Goal: Transaction & Acquisition: Purchase product/service

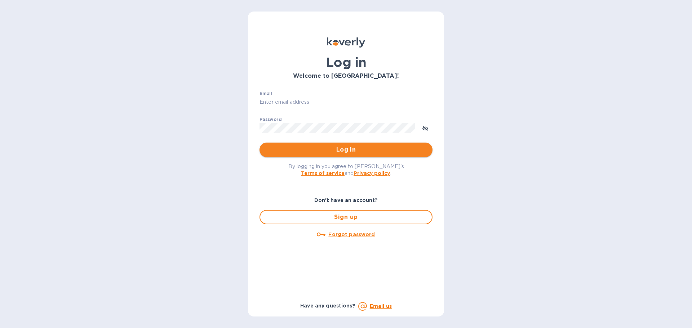
type input "mike@madwildwine.com"
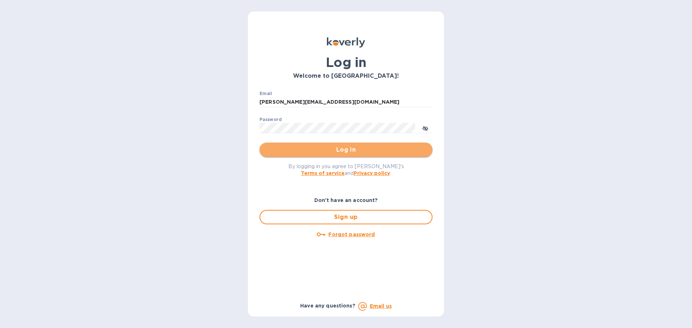
click at [330, 153] on span "Log in" at bounding box center [345, 150] width 161 height 9
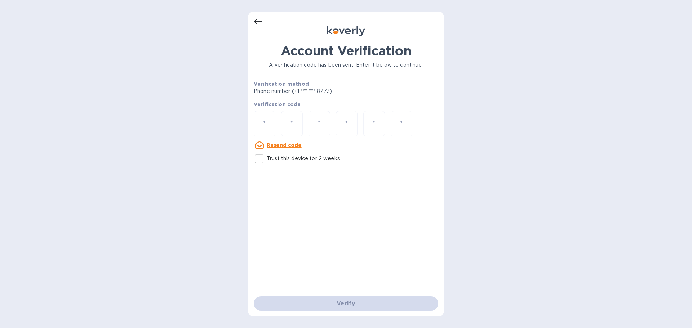
click at [268, 126] on input "number" at bounding box center [264, 123] width 9 height 13
type input "1"
type input "8"
type input "9"
type input "8"
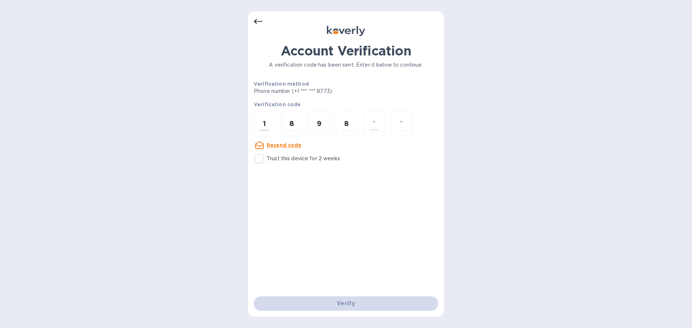
type input "2"
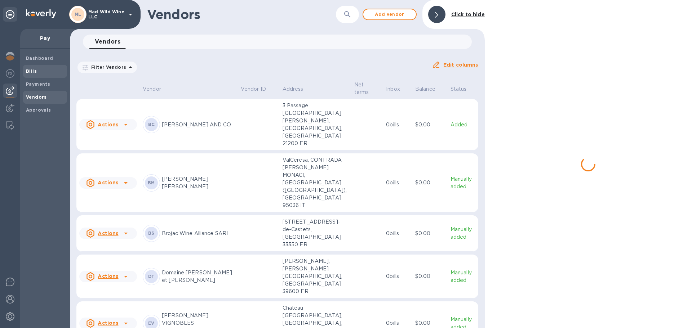
click at [41, 57] on b "Dashboard" at bounding box center [39, 57] width 27 height 5
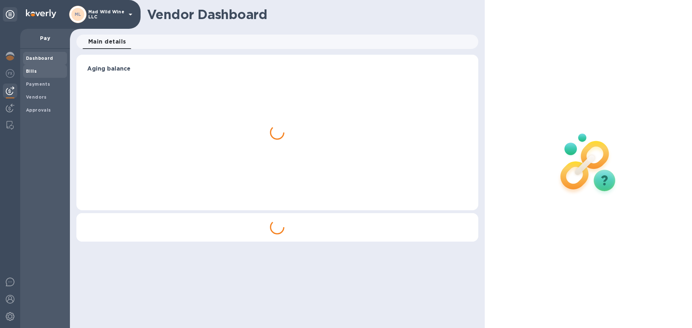
click at [40, 66] on div "Bills" at bounding box center [45, 71] width 44 height 13
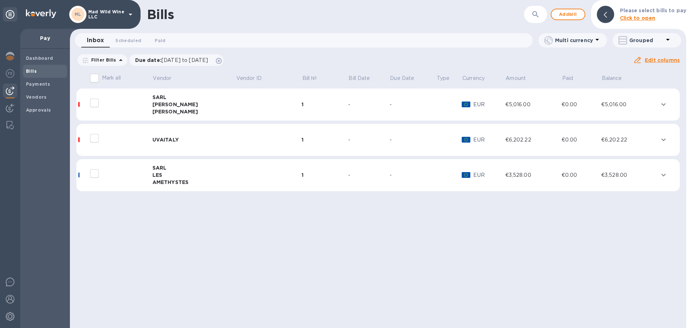
click at [153, 104] on div "[PERSON_NAME]" at bounding box center [193, 104] width 83 height 7
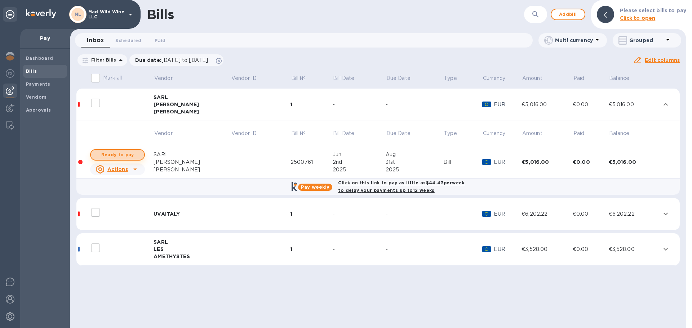
click at [132, 156] on span "Ready to pay" at bounding box center [118, 155] width 42 height 9
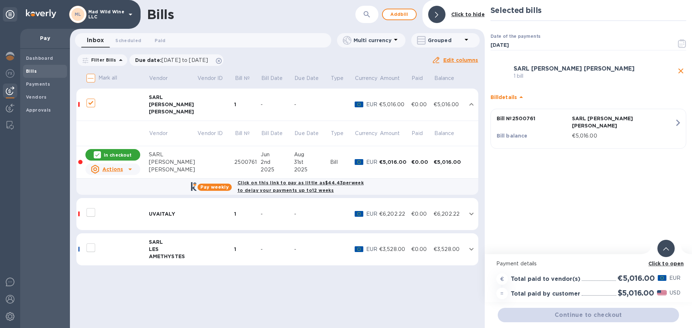
checkbox input "true"
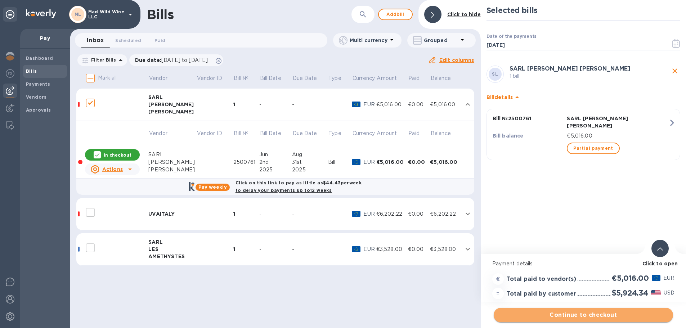
click at [588, 315] on span "Continue to checkout" at bounding box center [584, 315] width 168 height 9
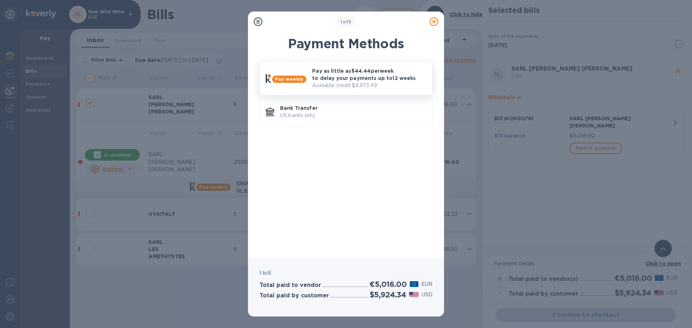
click at [363, 72] on p "Pay as little as $44.44 per week to delay your payments up to 12 weeks" at bounding box center [369, 74] width 114 height 14
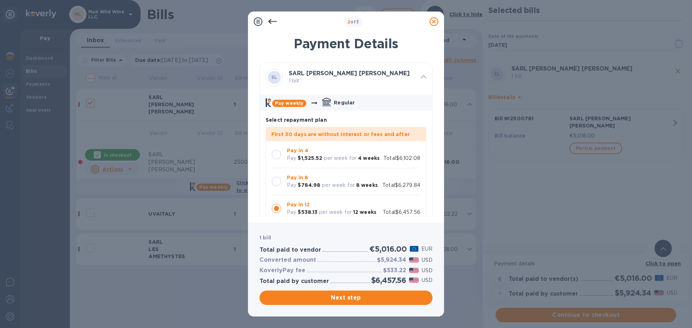
click at [276, 152] on div at bounding box center [276, 154] width 9 height 9
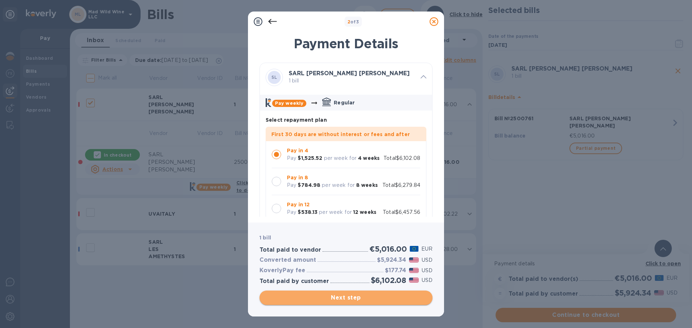
click at [340, 300] on span "Next step" at bounding box center [345, 298] width 161 height 9
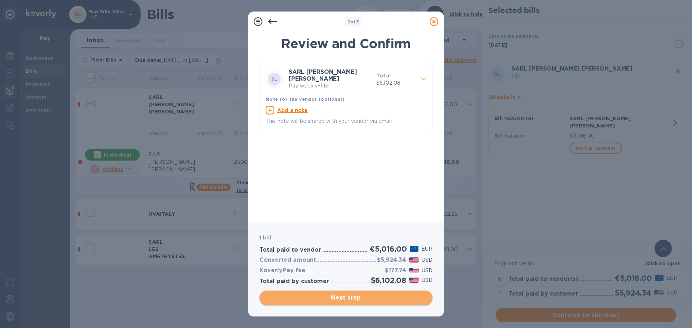
click at [339, 300] on span "Next step" at bounding box center [345, 298] width 161 height 9
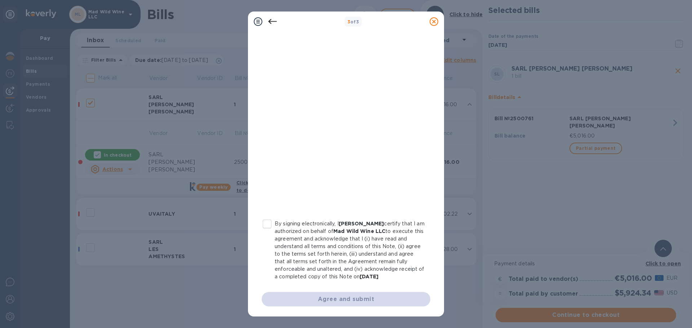
scroll to position [82, 0]
click at [266, 217] on input "By signing electronically, I [PERSON_NAME] certify that I am authorized on beha…" at bounding box center [266, 224] width 15 height 15
checkbox input "true"
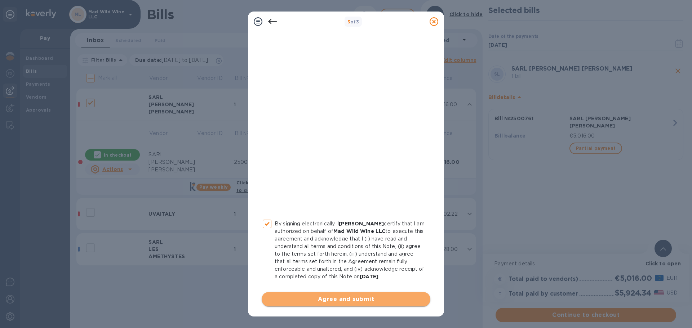
click at [348, 298] on span "Agree and submit" at bounding box center [345, 299] width 157 height 9
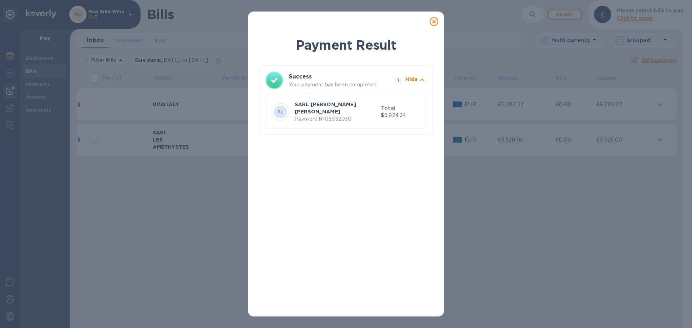
click at [179, 191] on div "Payment Result Success Your payment has been completed. 1 Hide SL SARL [PERSON_…" at bounding box center [346, 164] width 692 height 328
click at [433, 22] on icon at bounding box center [433, 21] width 9 height 9
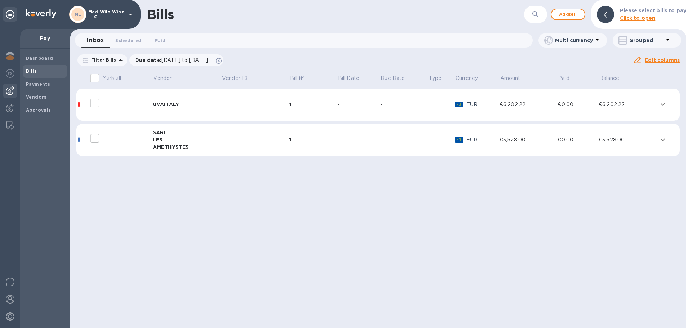
click at [93, 142] on input "decorative checkbox" at bounding box center [94, 138] width 15 height 15
click at [94, 137] on input "decorative checkbox" at bounding box center [94, 138] width 15 height 15
checkbox input "false"
click at [141, 137] on div at bounding box center [117, 138] width 58 height 18
click at [45, 81] on b "Payments" at bounding box center [38, 83] width 24 height 5
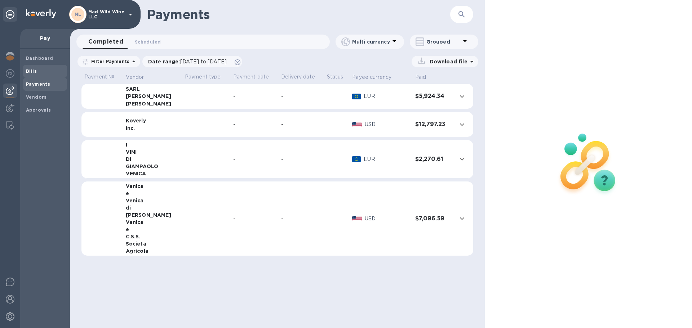
click at [41, 70] on span "Bills" at bounding box center [45, 71] width 38 height 7
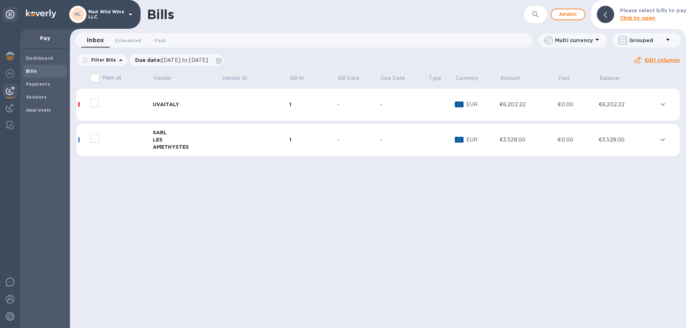
click at [94, 142] on input "decorative checkbox" at bounding box center [94, 138] width 15 height 15
click at [260, 139] on td at bounding box center [255, 140] width 68 height 32
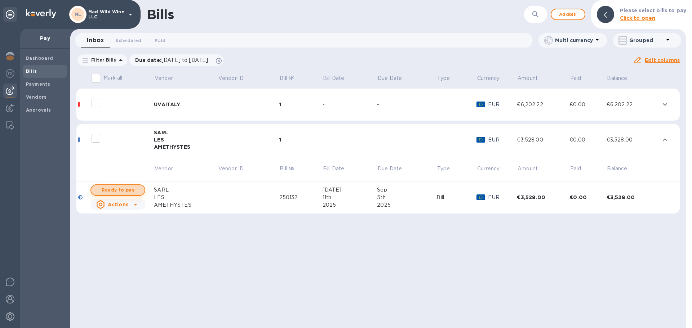
click at [126, 189] on span "Ready to pay" at bounding box center [118, 190] width 42 height 9
checkbox input "true"
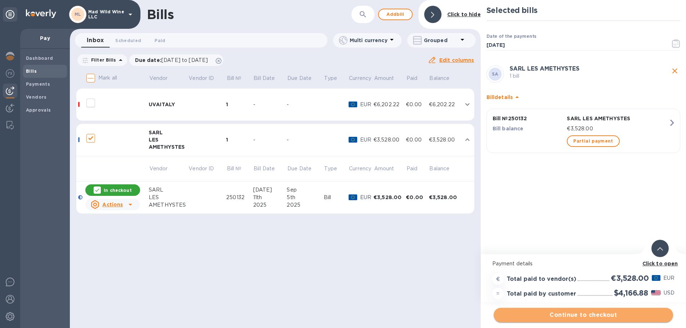
click at [595, 318] on span "Continue to checkout" at bounding box center [584, 315] width 168 height 9
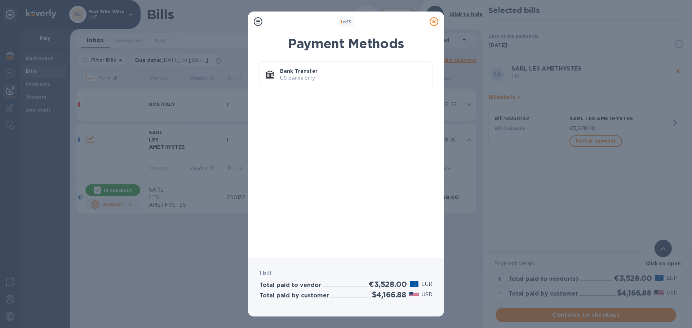
click at [404, 165] on div "Bank Transfer US banks only." at bounding box center [346, 154] width 184 height 195
click at [433, 19] on icon at bounding box center [433, 21] width 9 height 9
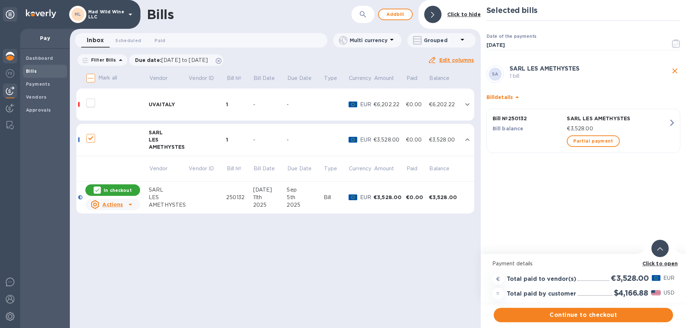
click at [13, 52] on div at bounding box center [10, 57] width 14 height 16
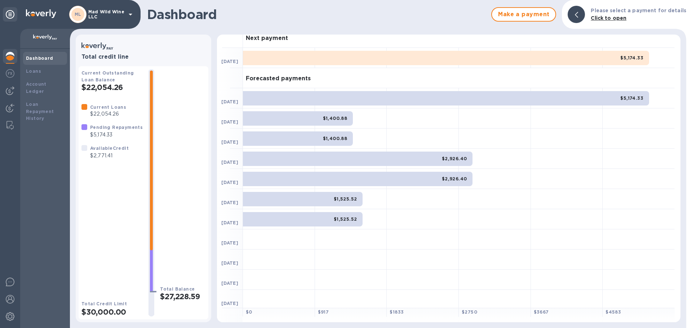
scroll to position [9, 0]
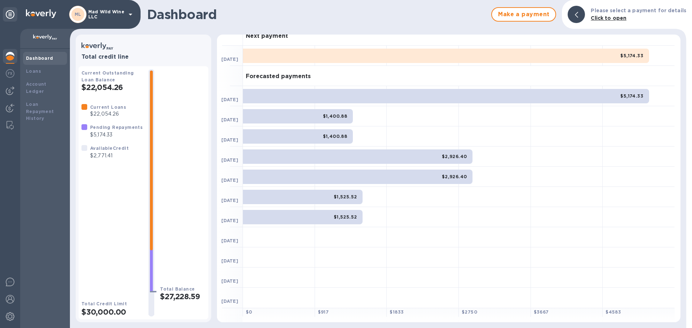
click at [94, 110] on p "$22,054.26" at bounding box center [108, 114] width 36 height 8
click at [102, 136] on p "$5,174.33" at bounding box center [116, 135] width 53 height 8
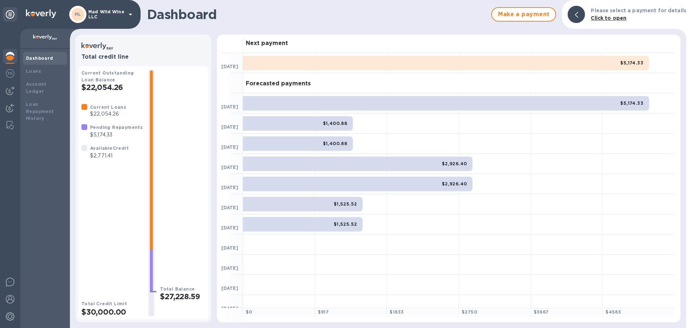
scroll to position [0, 0]
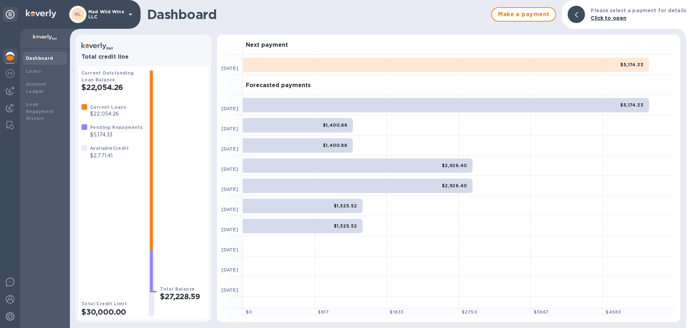
click at [317, 63] on div "$5,174.33" at bounding box center [446, 65] width 406 height 14
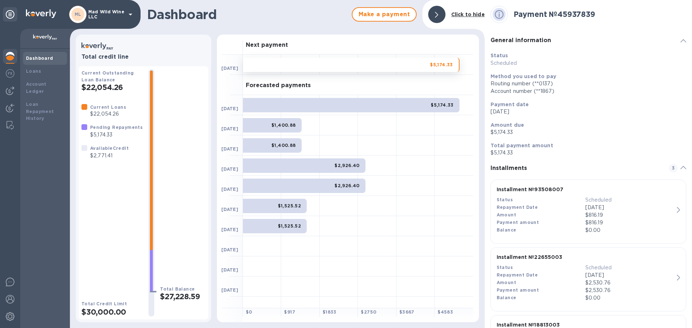
click at [272, 103] on div "$5,174.33" at bounding box center [351, 105] width 217 height 14
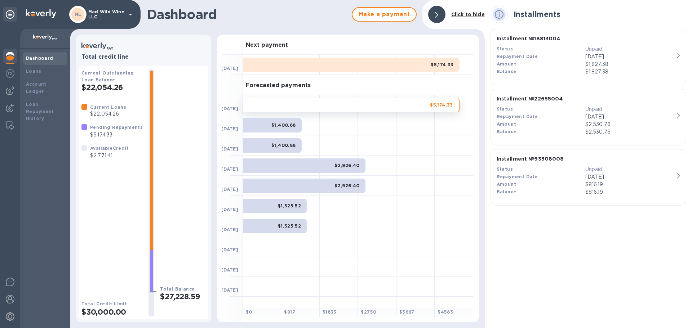
click at [259, 134] on div "$1,400.88" at bounding box center [262, 125] width 38 height 20
click at [259, 123] on div "$1,400.88" at bounding box center [272, 125] width 59 height 14
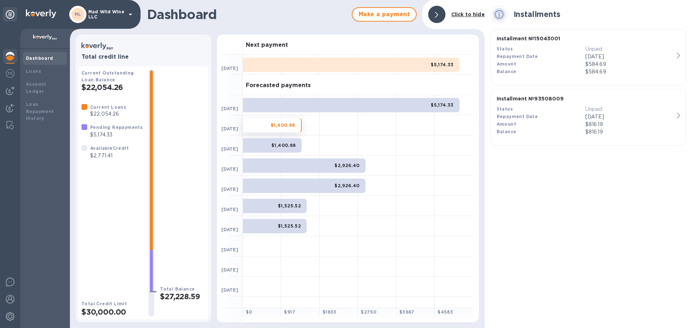
click at [281, 106] on div "$5,174.33" at bounding box center [351, 105] width 217 height 14
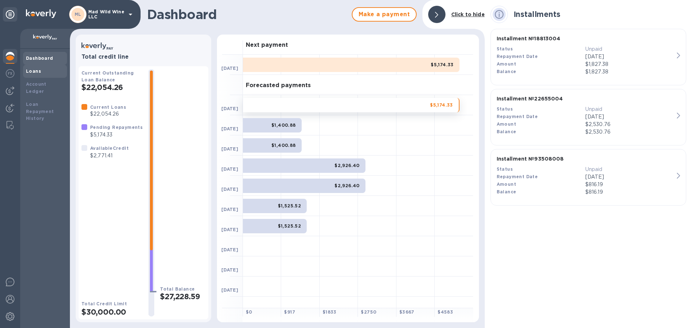
click at [37, 72] on b "Loans" at bounding box center [33, 70] width 15 height 5
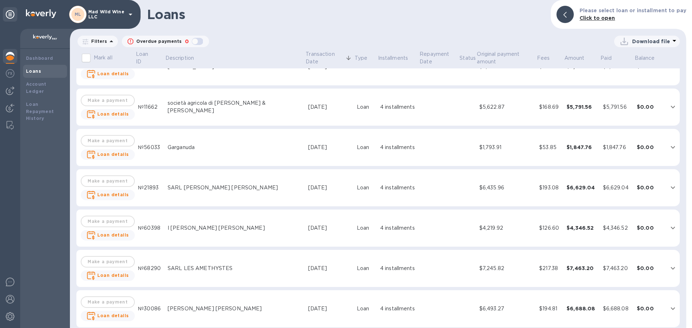
scroll to position [901, 0]
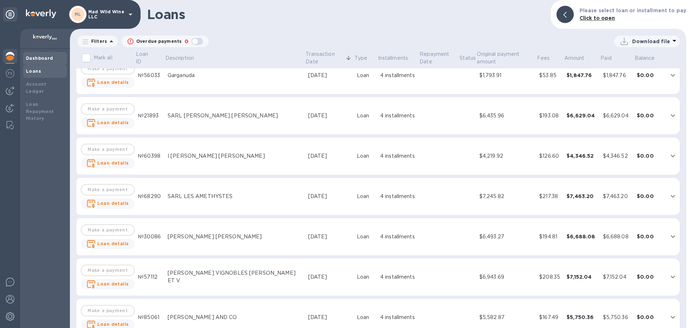
click at [34, 57] on b "Dashboard" at bounding box center [39, 57] width 27 height 5
